Goal: Task Accomplishment & Management: Use online tool/utility

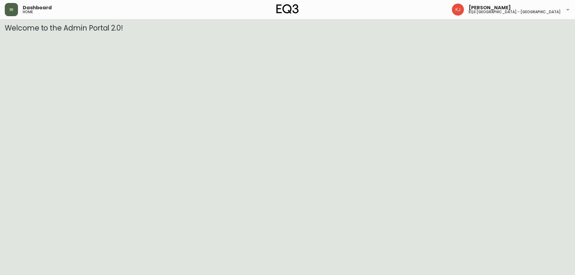
click at [10, 12] on button "button" at bounding box center [11, 9] width 13 height 13
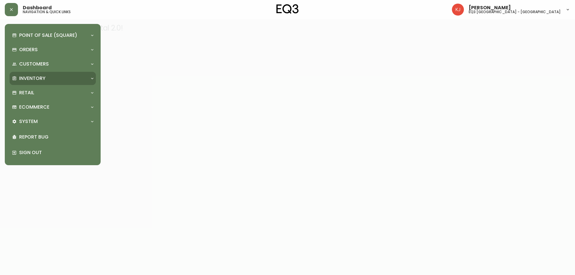
click at [35, 79] on p "Inventory" at bounding box center [32, 78] width 26 height 7
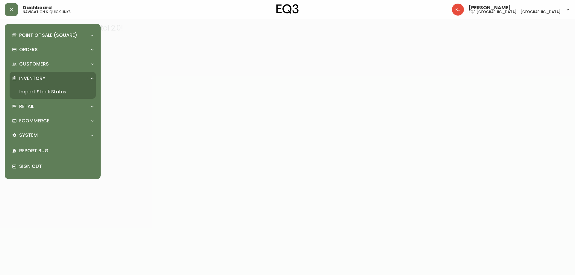
click at [38, 92] on link "Import Stock Status" at bounding box center [53, 92] width 86 height 14
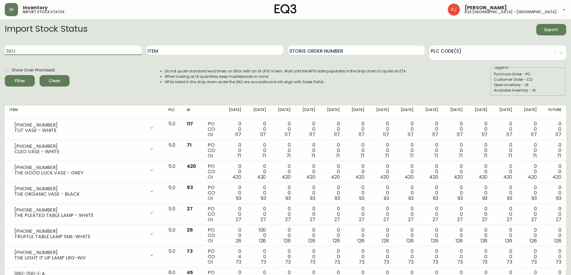
click at [74, 47] on input "SKU" at bounding box center [73, 51] width 137 height 10
type input "[PHONE_NUMBER]"
click at [5, 75] on button "Filter" at bounding box center [20, 80] width 30 height 11
